Goal: Browse casually

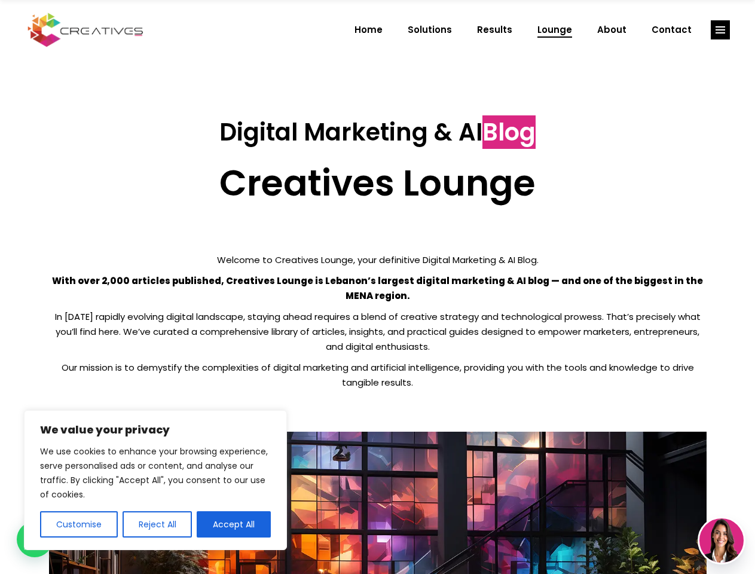
click at [377, 287] on p "With over 2,000 articles published, Creatives Lounge is Lebanon’s largest digit…" at bounding box center [378, 288] width 658 height 30
click at [78, 525] on button "Customise" at bounding box center [79, 524] width 78 height 26
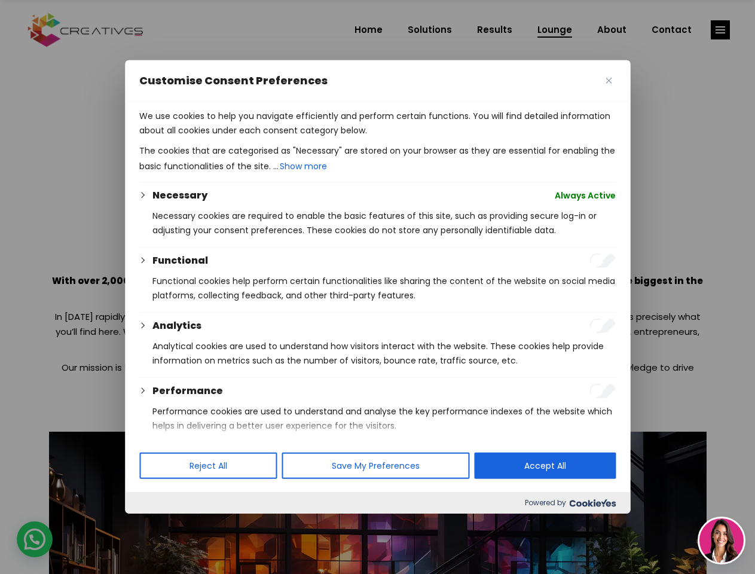
click at [157, 525] on div at bounding box center [377, 287] width 755 height 574
click at [234, 138] on p "We use cookies to help you navigate efficiently and perform certain functions. …" at bounding box center [377, 123] width 477 height 29
click at [721, 30] on div at bounding box center [377, 287] width 755 height 574
click at [722, 541] on img at bounding box center [722, 541] width 44 height 44
